Goal: Check status: Check status

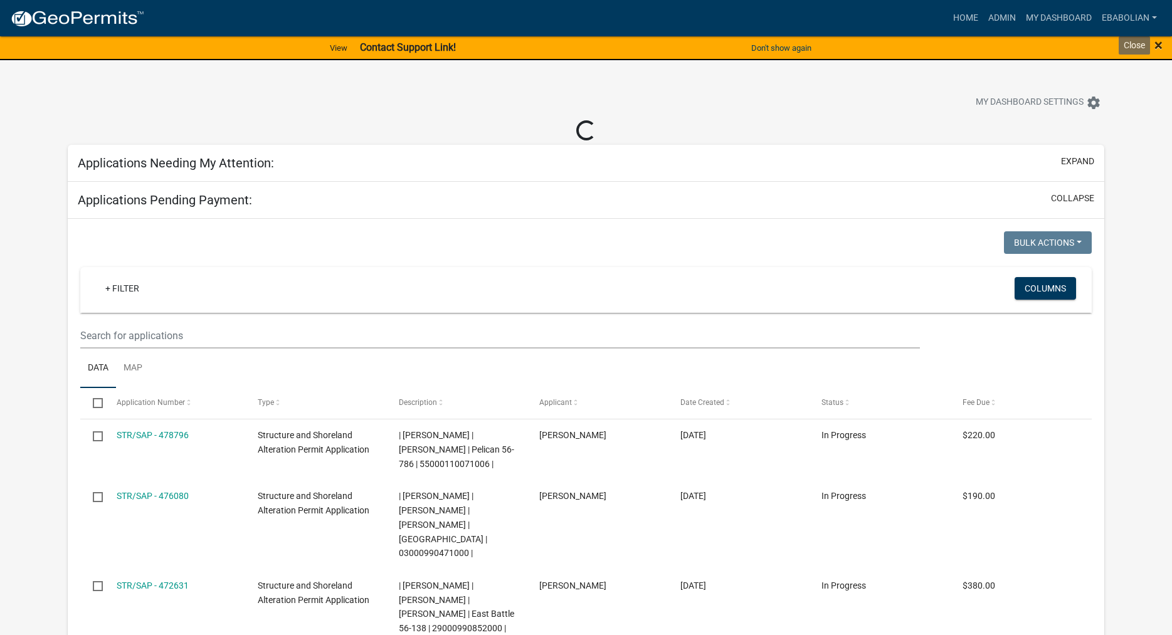
click at [1159, 46] on span "×" at bounding box center [1158, 45] width 8 height 18
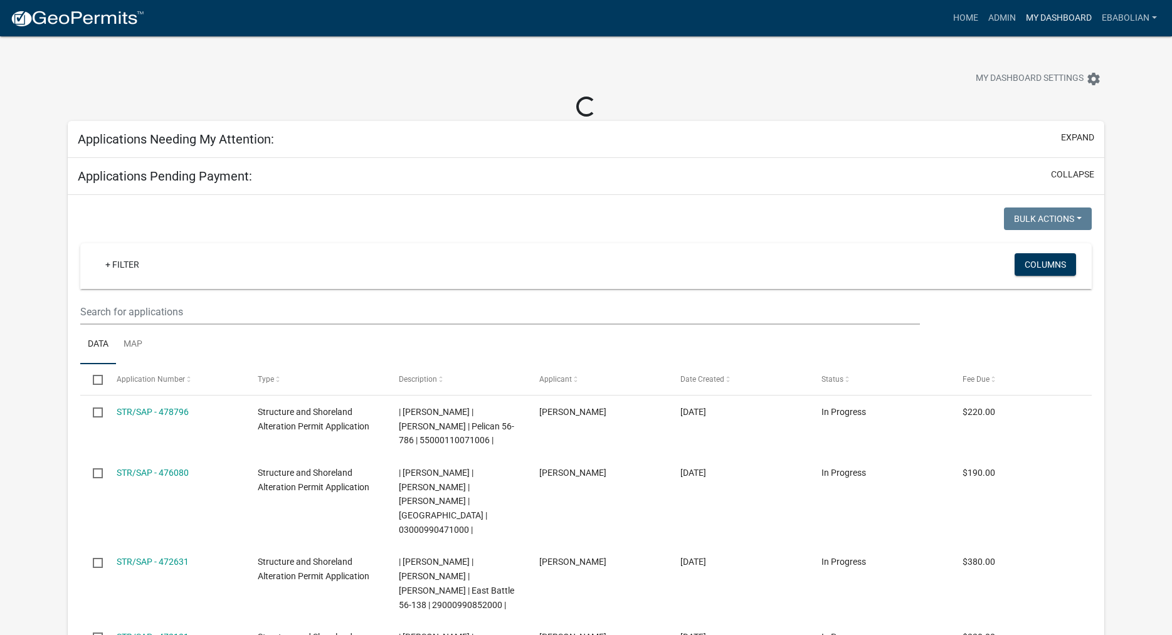
click at [1052, 21] on link "My Dashboard" at bounding box center [1059, 18] width 76 height 24
select select "3: 100"
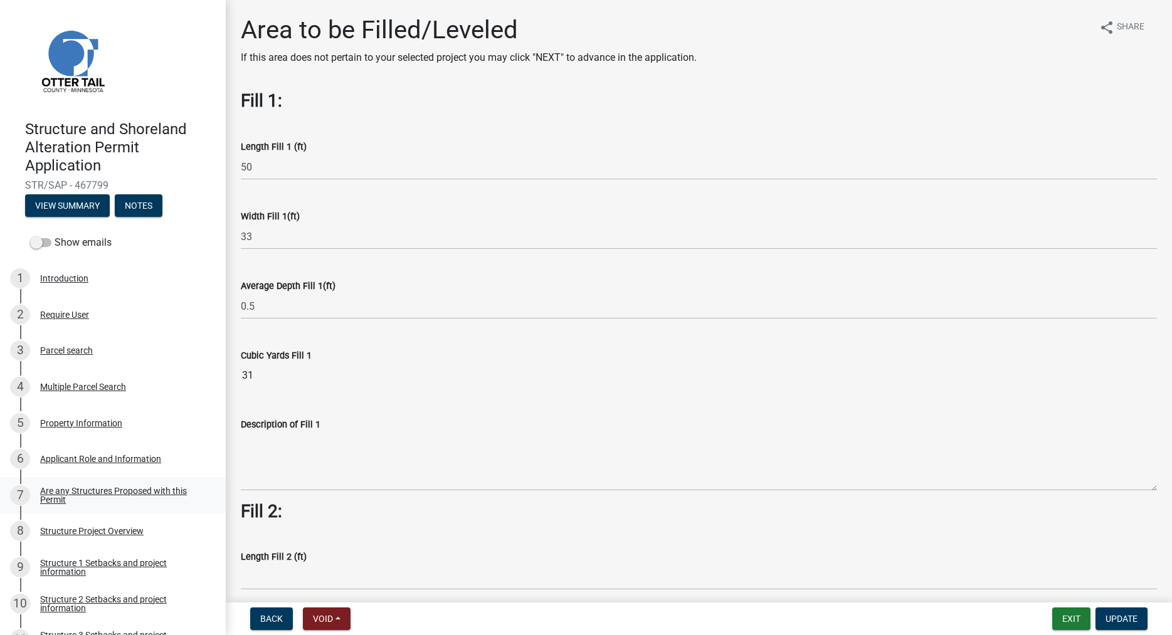
scroll to position [497, 0]
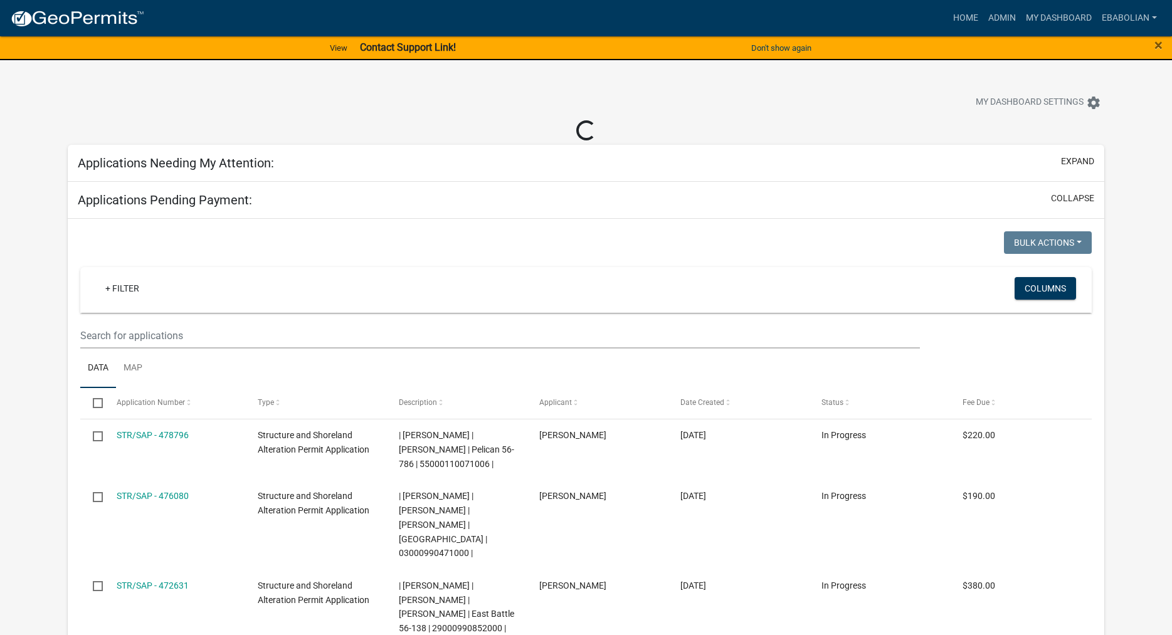
select select "3: 100"
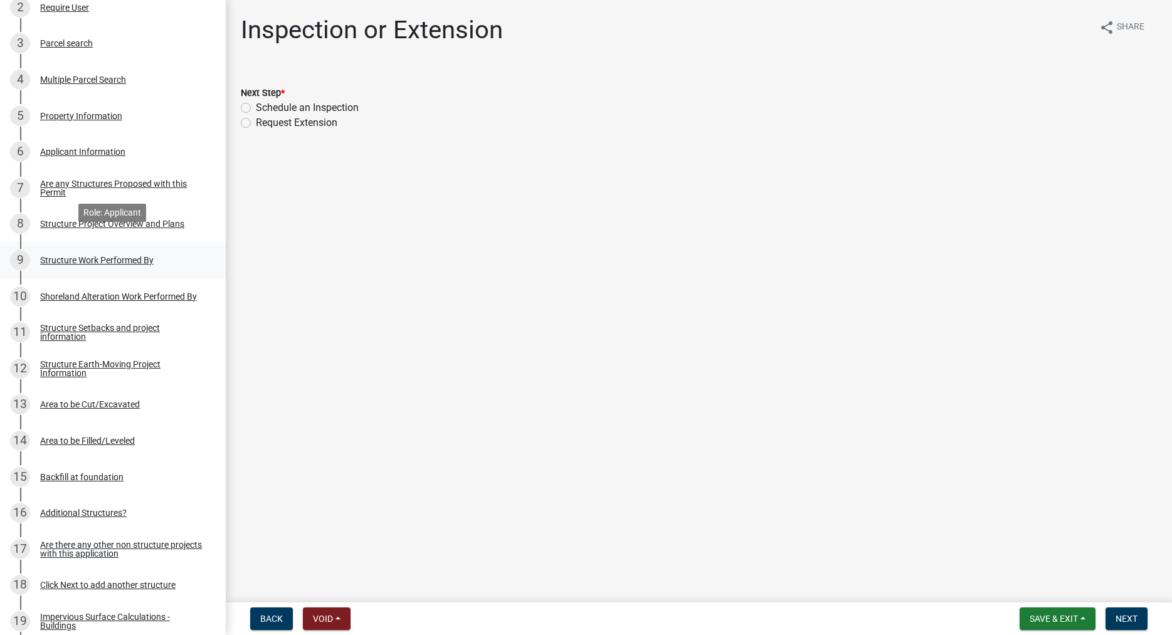
scroll to position [320, 0]
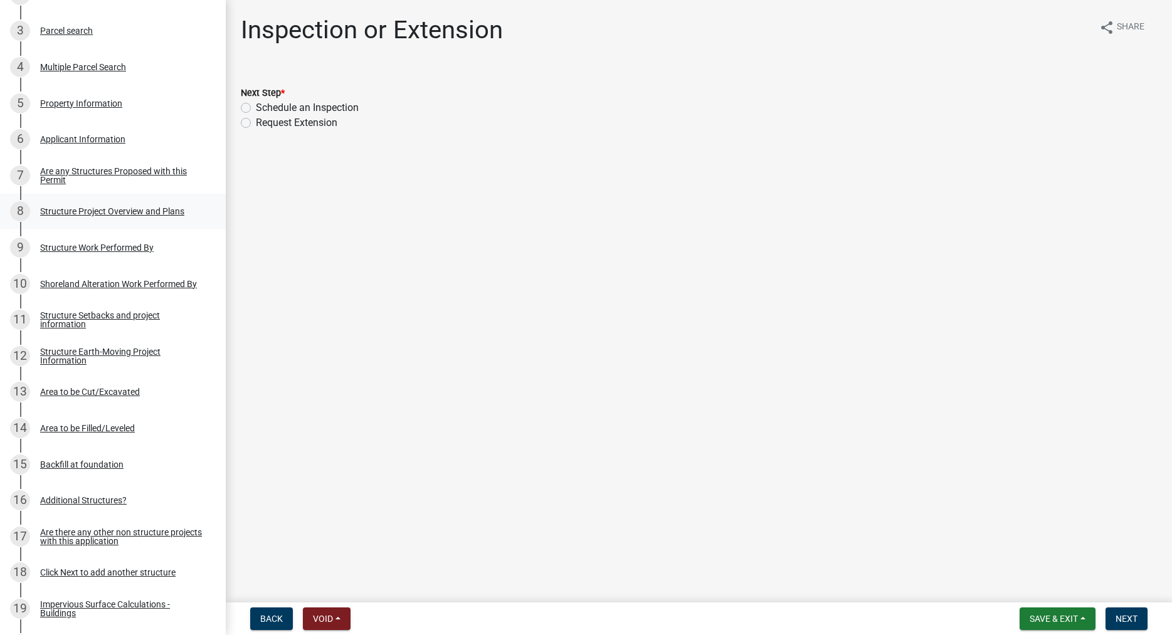
click at [86, 213] on div "Structure Project Overview and Plans" at bounding box center [112, 211] width 144 height 9
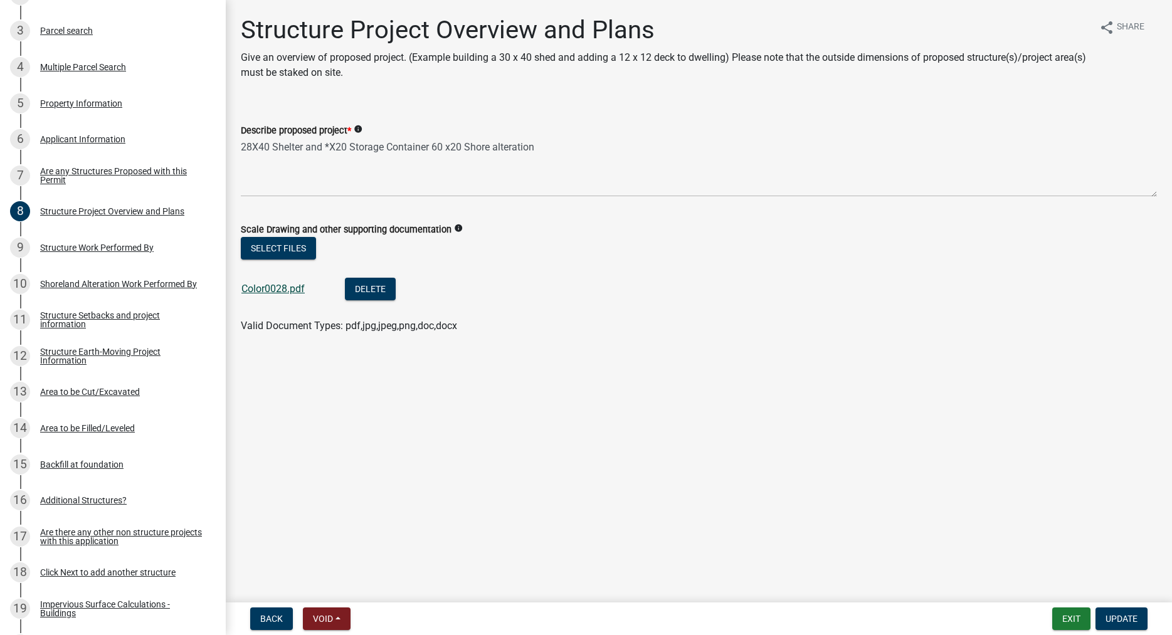
click at [258, 292] on link "Color0028.pdf" at bounding box center [272, 289] width 63 height 12
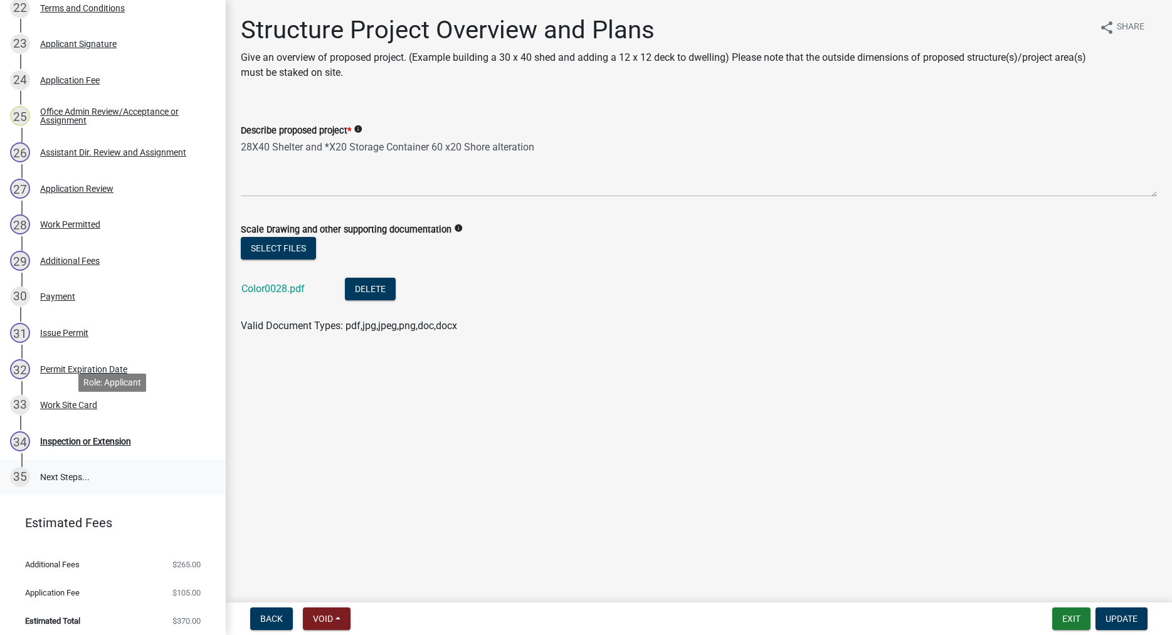
scroll to position [1034, 0]
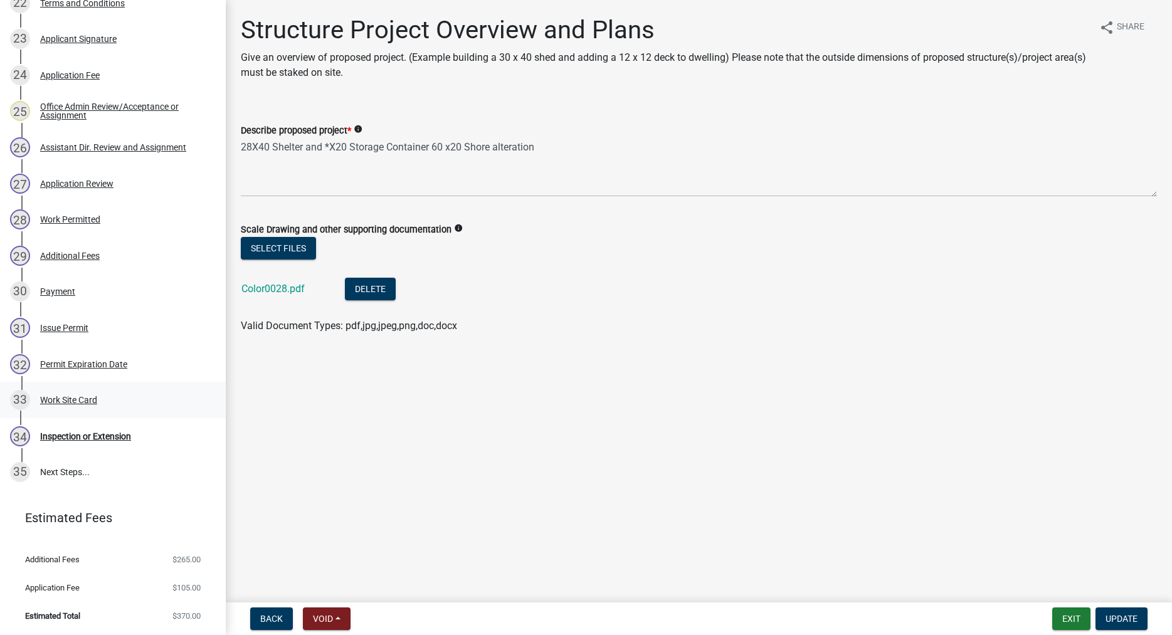
click at [76, 402] on div "Work Site Card" at bounding box center [68, 400] width 57 height 9
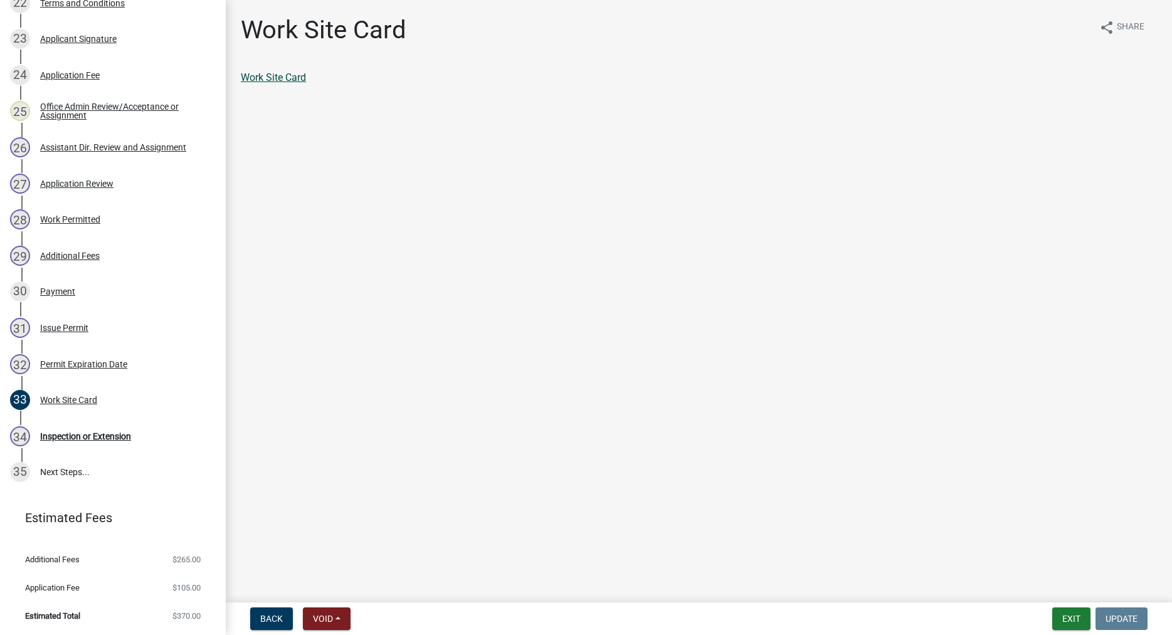
click at [276, 80] on link "Work Site Card" at bounding box center [273, 77] width 65 height 12
